Goal: Information Seeking & Learning: Learn about a topic

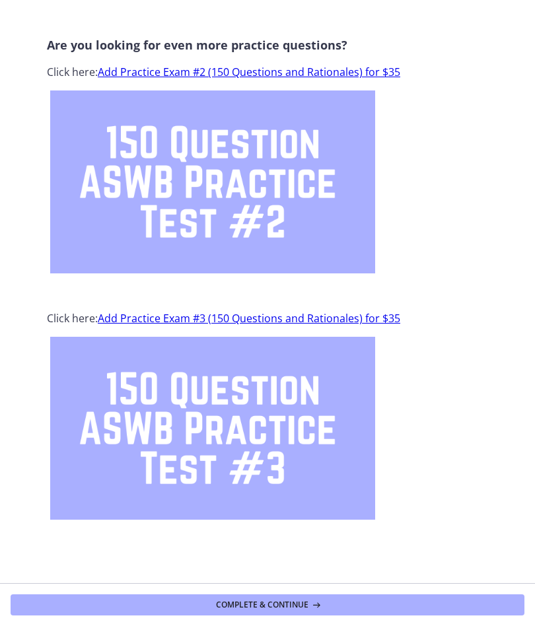
click at [361, 74] on link "Add Practice Exam #2 (150 Questions and Rationales) for $35" at bounding box center [249, 72] width 303 height 15
click at [359, 613] on button "Complete & continue" at bounding box center [268, 605] width 514 height 21
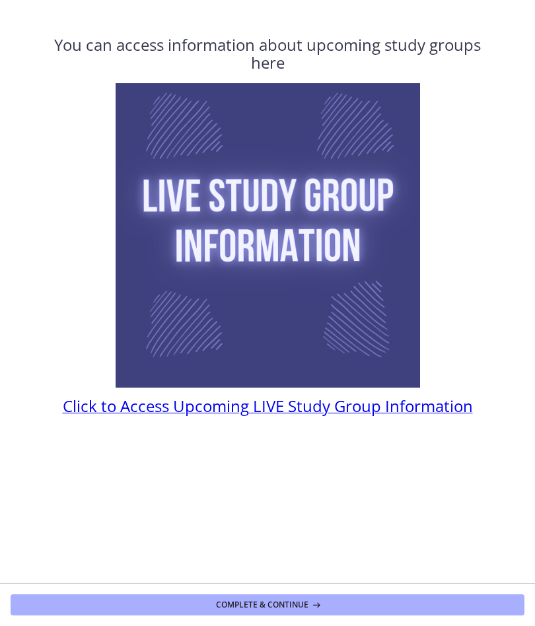
click at [418, 412] on span "Click to Access Upcoming LIVE Study Group Information" at bounding box center [268, 406] width 410 height 22
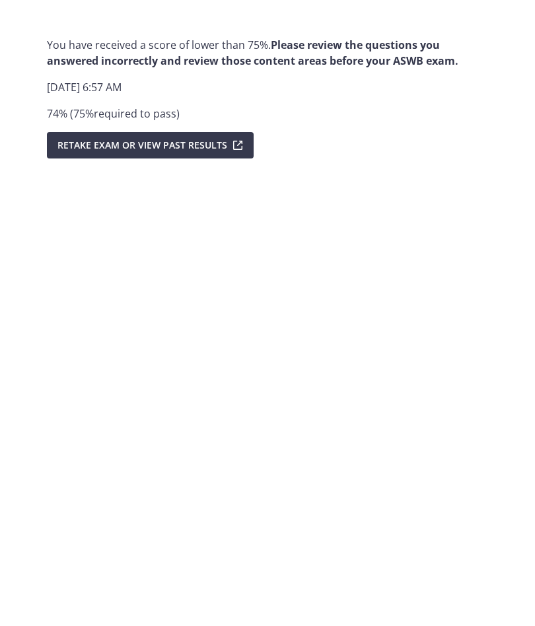
click at [227, 145] on icon "submit" at bounding box center [236, 145] width 19 height 16
